Goal: Information Seeking & Learning: Understand process/instructions

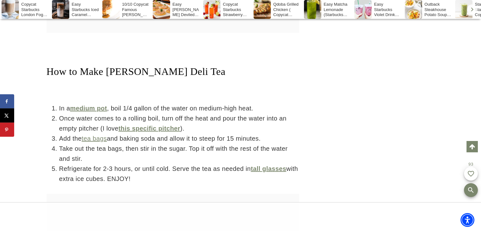
scroll to position [2010, 0]
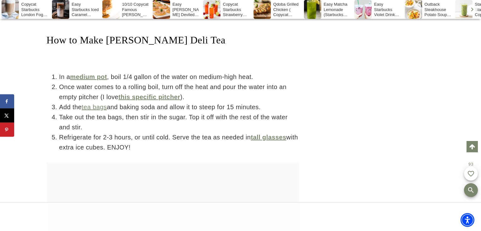
drag, startPoint x: 133, startPoint y: 123, endPoint x: 36, endPoint y: 41, distance: 126.7
drag, startPoint x: 139, startPoint y: 123, endPoint x: 143, endPoint y: 119, distance: 5.6
click at [143, 132] on li "Refrigerate for 2-3 hours, or until cold. Serve the tea as needed in tall glass…" at bounding box center [179, 142] width 240 height 20
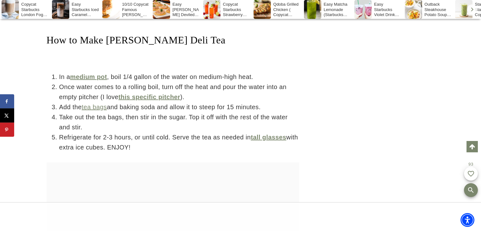
drag, startPoint x: 139, startPoint y: 119, endPoint x: 25, endPoint y: 54, distance: 132.2
copy ol "In a medium pot , boil 1/4 gallon of the water on medium-high heat. Once water …"
click at [223, 102] on li "Add the tea bags and baking soda and allow it to steep for 15 minutes." at bounding box center [179, 107] width 240 height 10
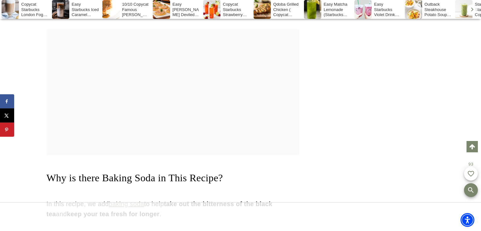
scroll to position [1380, 0]
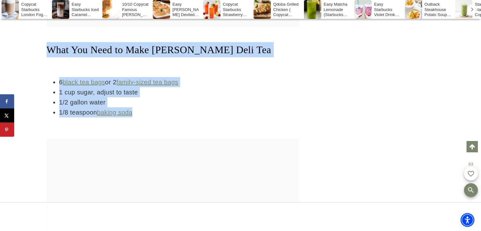
drag, startPoint x: 147, startPoint y: 114, endPoint x: 38, endPoint y: 51, distance: 125.8
copy div "What You Need to Make [PERSON_NAME] Deli Tea 6 black tea bags or 2 family-sized…"
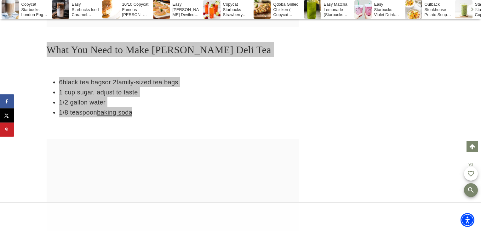
scroll to position [0, 0]
